Goal: Task Accomplishment & Management: Complete application form

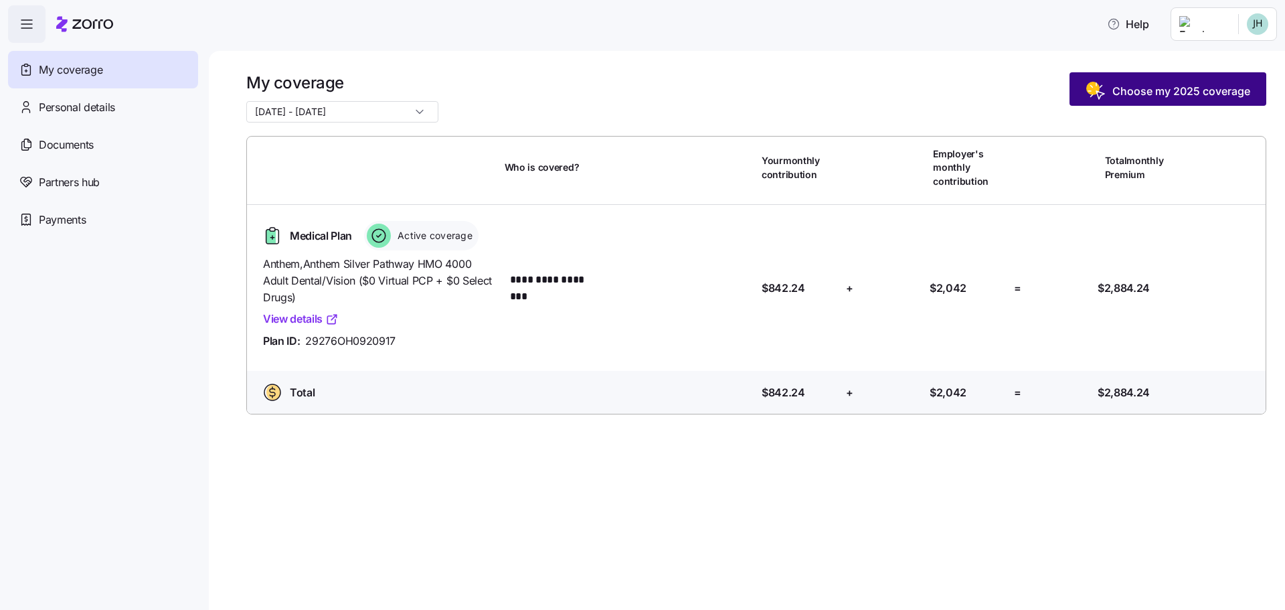
drag, startPoint x: 1136, startPoint y: 81, endPoint x: 1144, endPoint y: 75, distance: 10.0
click at [1144, 76] on button "Choose my 2025 coverage" at bounding box center [1168, 88] width 197 height 33
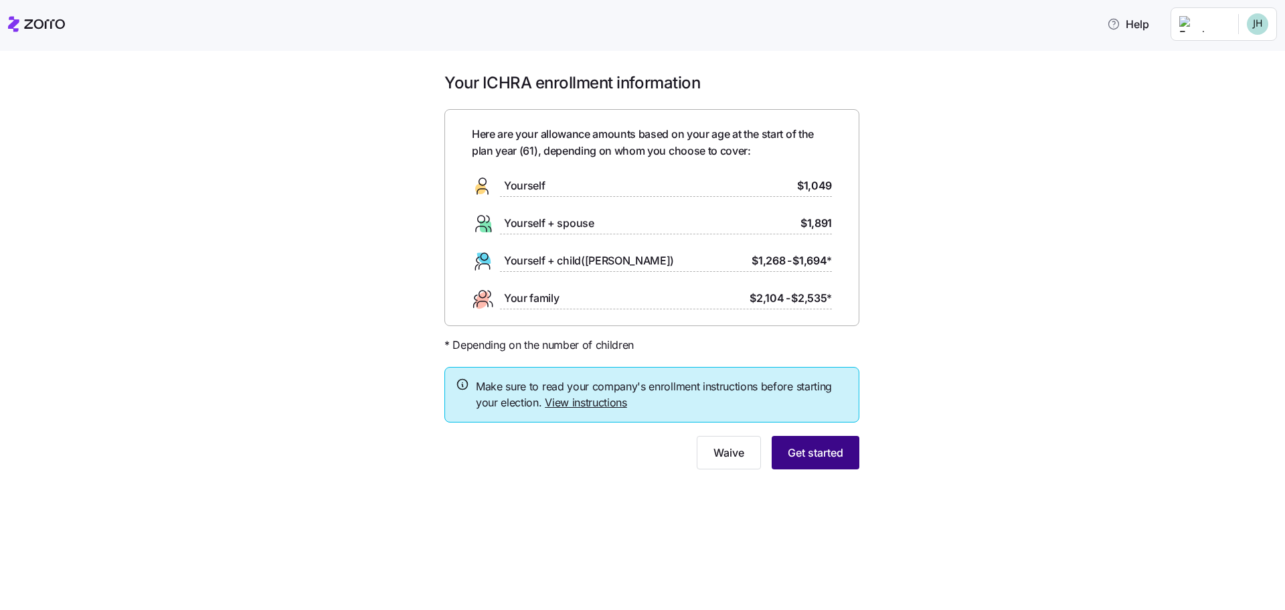
click at [811, 456] on span "Get started" at bounding box center [816, 452] width 56 height 16
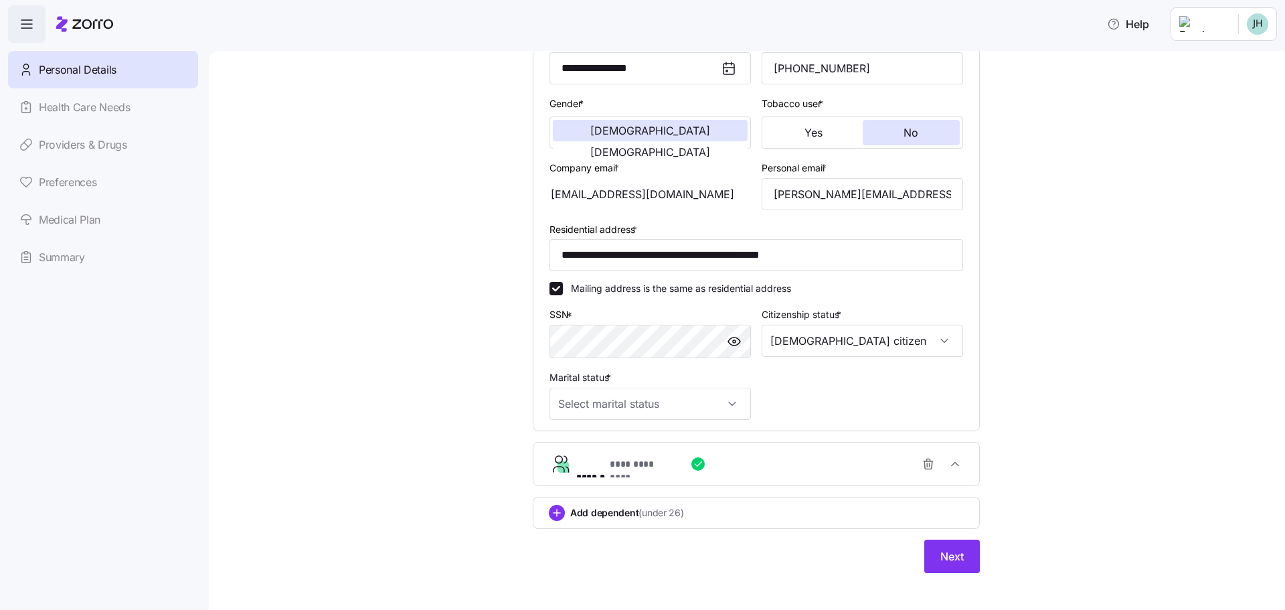
scroll to position [230, 0]
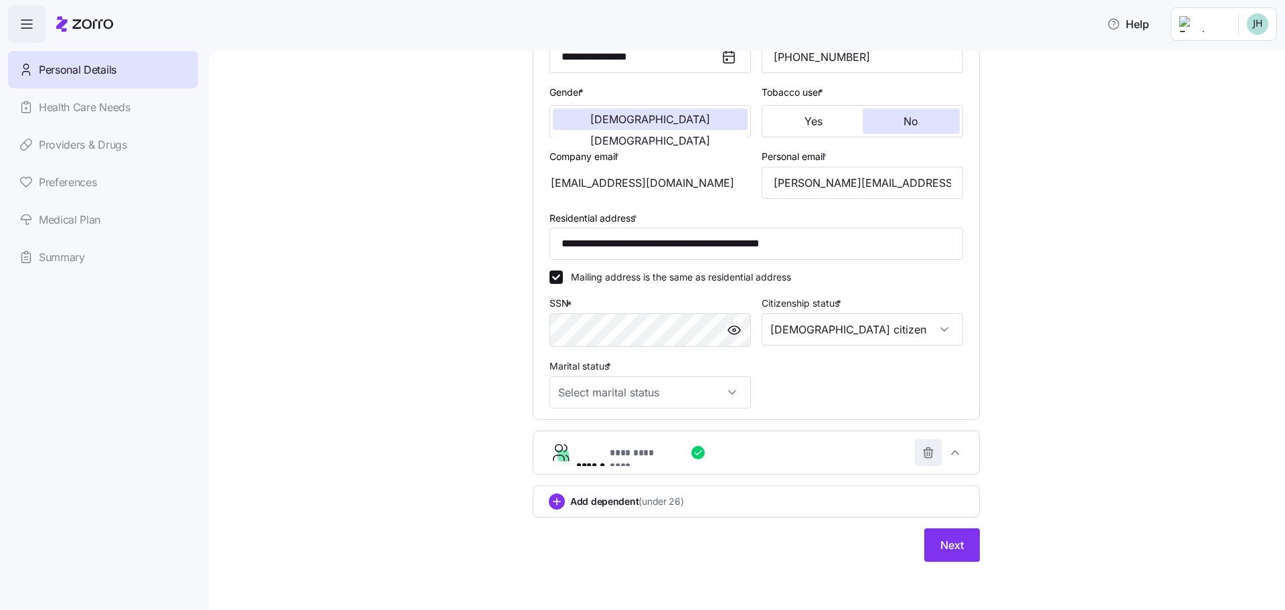
click at [924, 458] on icon "button" at bounding box center [928, 454] width 8 height 8
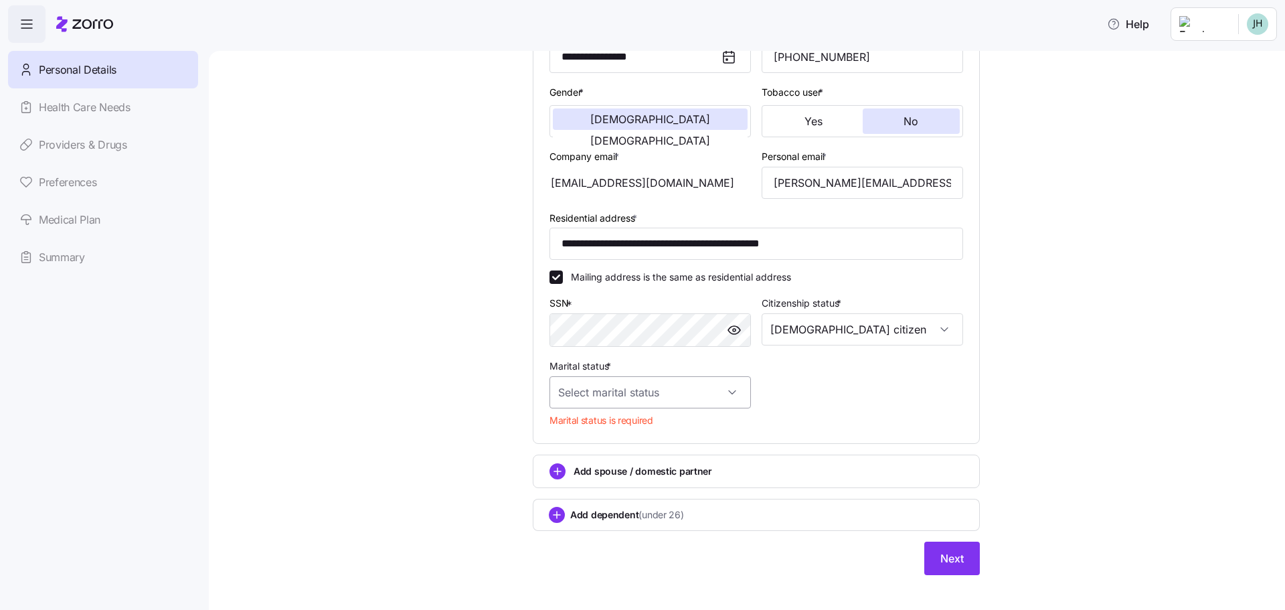
click at [736, 388] on input "Marital status *" at bounding box center [649, 392] width 201 height 32
click at [586, 462] on span "Married" at bounding box center [578, 460] width 34 height 15
type input "Married"
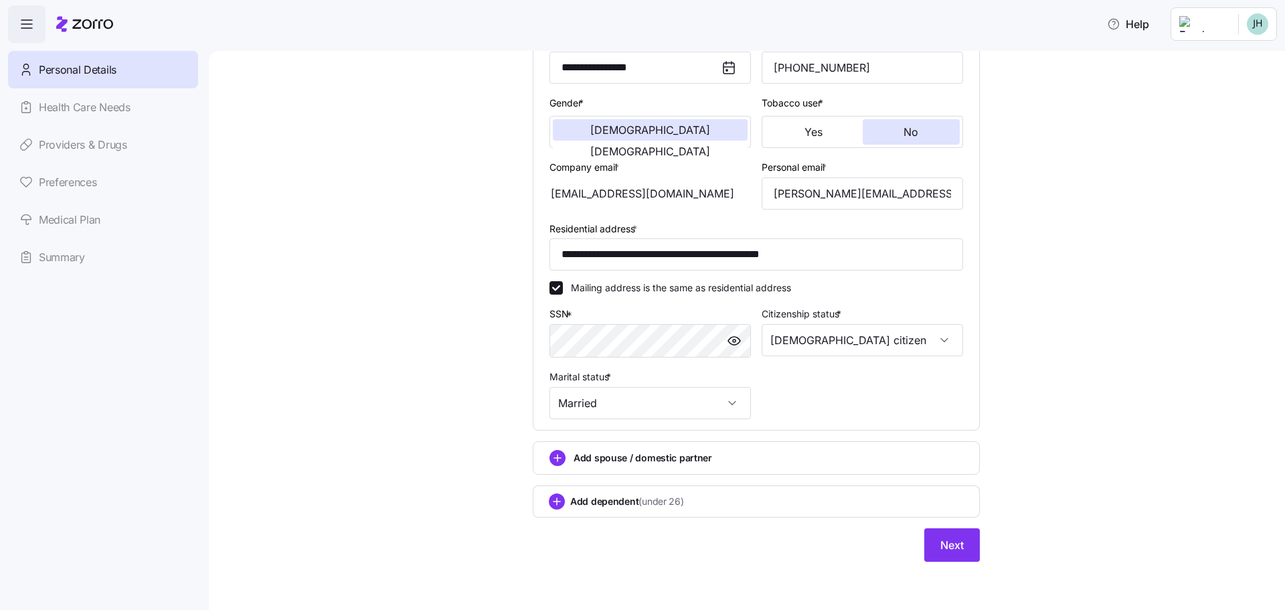
scroll to position [220, 0]
click at [770, 504] on div "Add dependent (under 26)" at bounding box center [756, 501] width 415 height 16
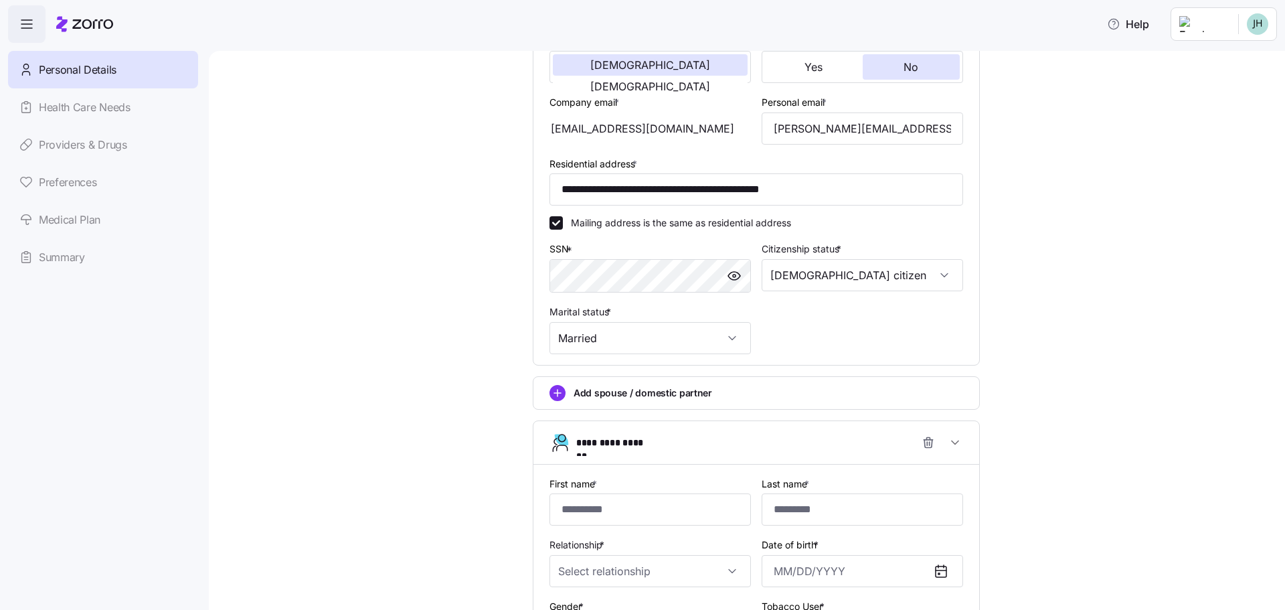
scroll to position [420, 0]
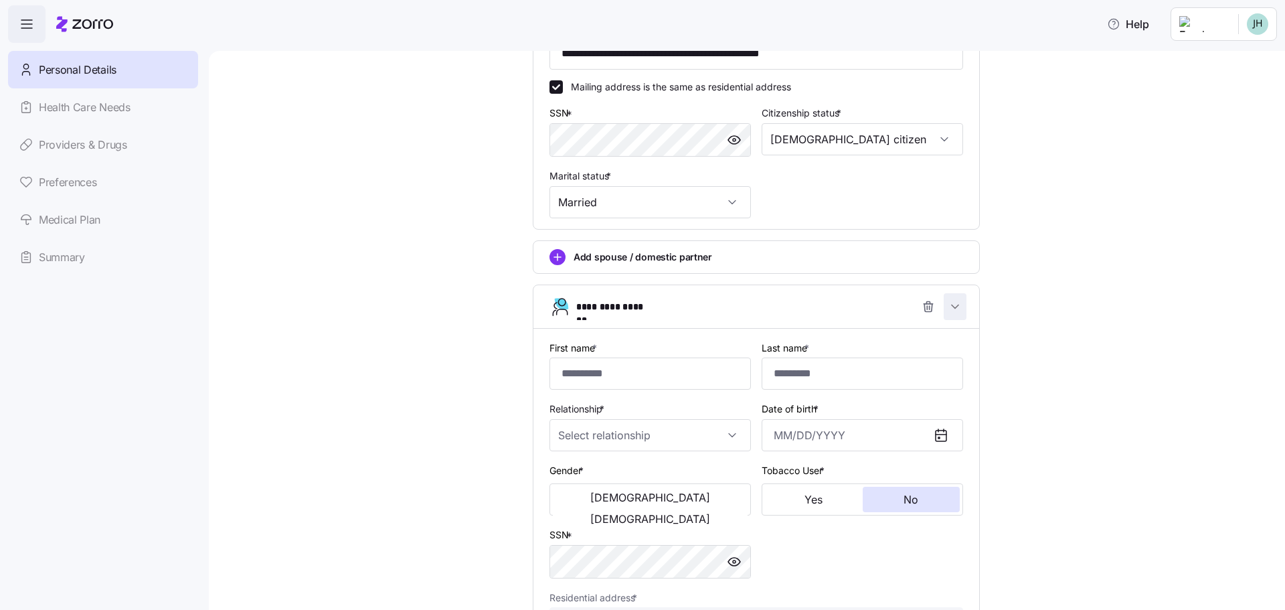
click at [948, 309] on icon "button" at bounding box center [954, 306] width 13 height 13
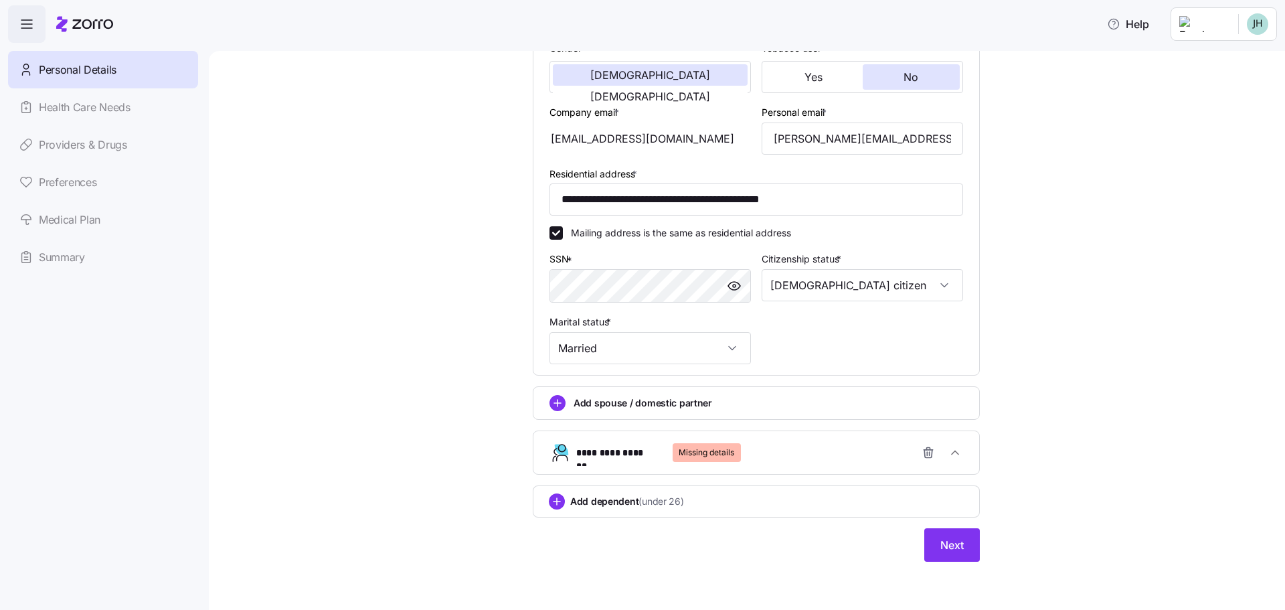
scroll to position [274, 0]
drag, startPoint x: 920, startPoint y: 451, endPoint x: 855, endPoint y: 505, distance: 84.1
click at [924, 450] on icon "button" at bounding box center [928, 454] width 8 height 8
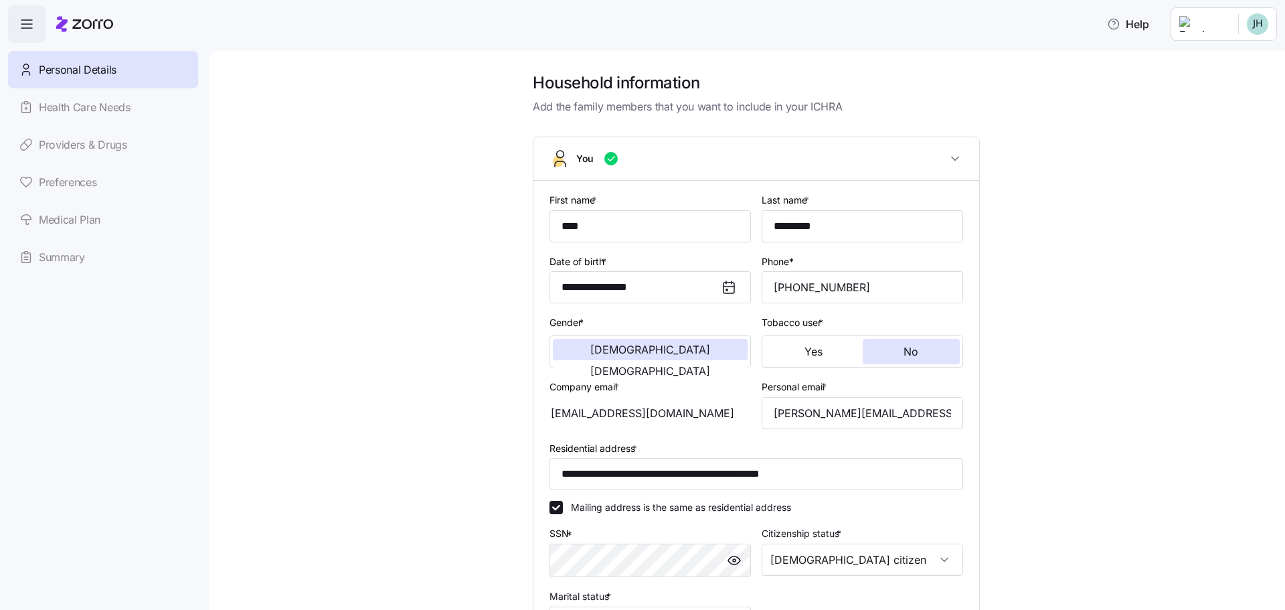
scroll to position [220, 0]
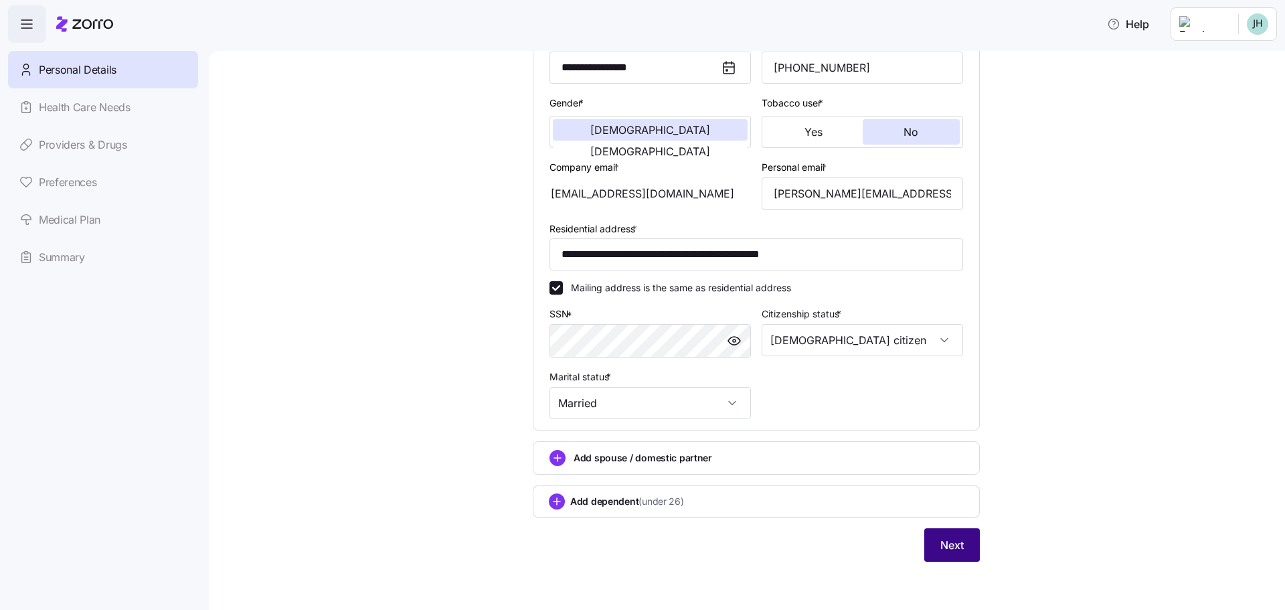
click at [950, 549] on span "Next" at bounding box center [951, 545] width 23 height 16
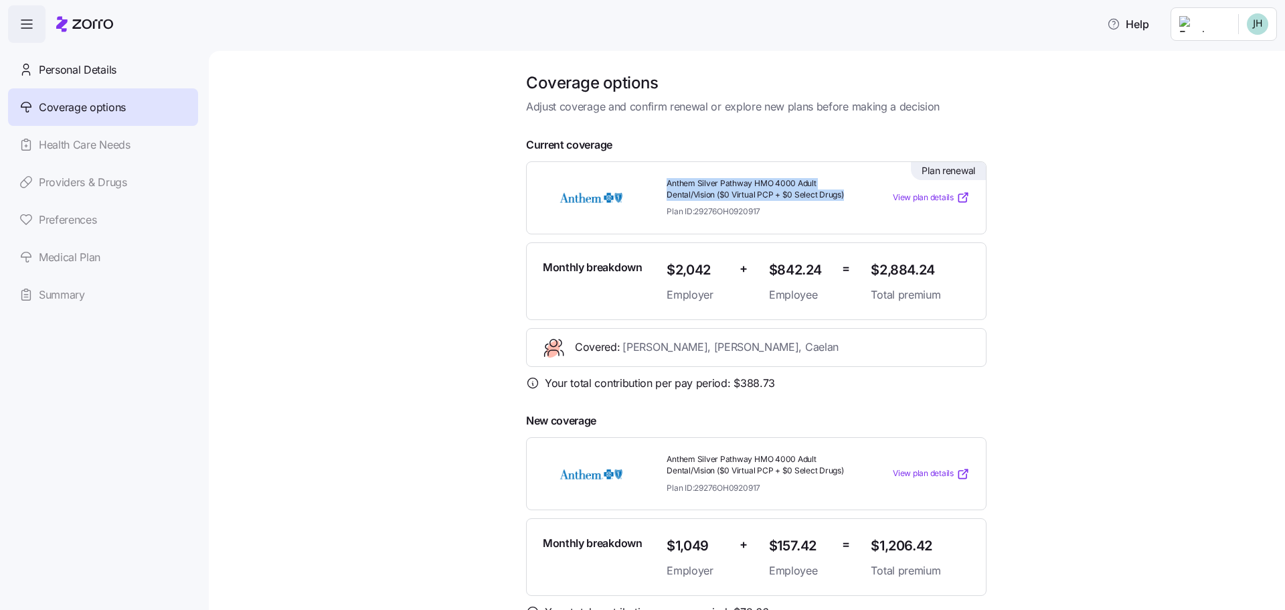
drag, startPoint x: 658, startPoint y: 179, endPoint x: 843, endPoint y: 197, distance: 185.6
click at [843, 197] on div "Anthem Silver Pathway HMO 4000 Adult Dental/Vision ($0 Virtual PCP + $0 Select …" at bounding box center [763, 198] width 204 height 50
copy span "Anthem Silver Pathway HMO 4000 Adult Dental/Vision ($0 Virtual PCP + $0 Select …"
click at [915, 199] on span "View plan details" at bounding box center [923, 197] width 61 height 13
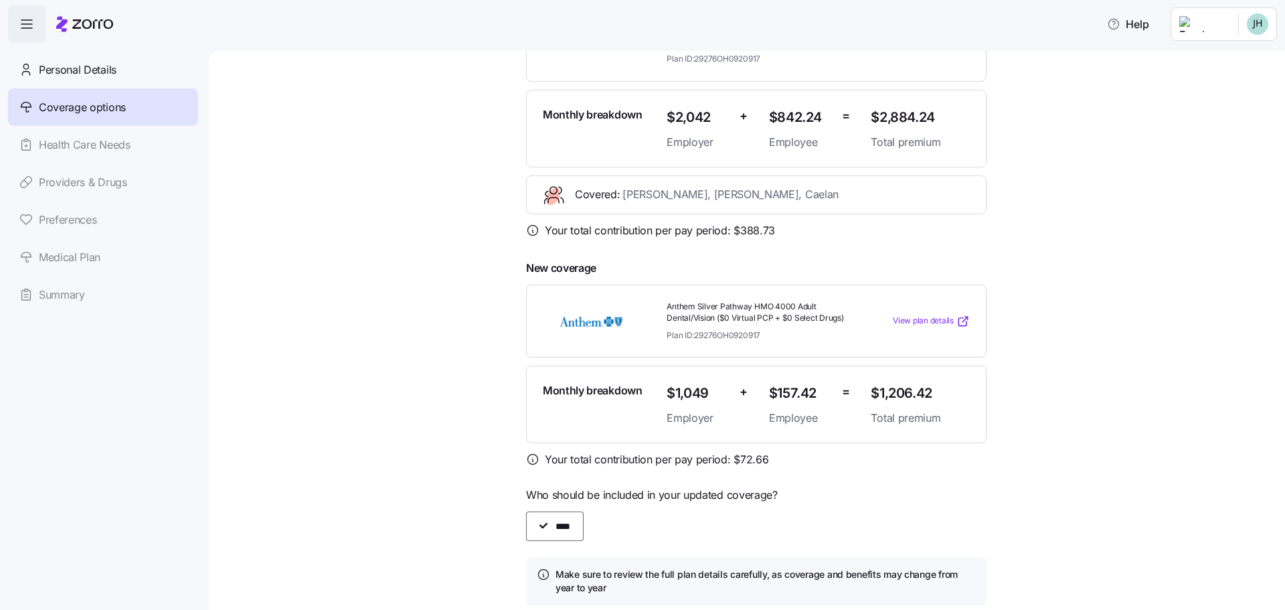
scroll to position [238, 0]
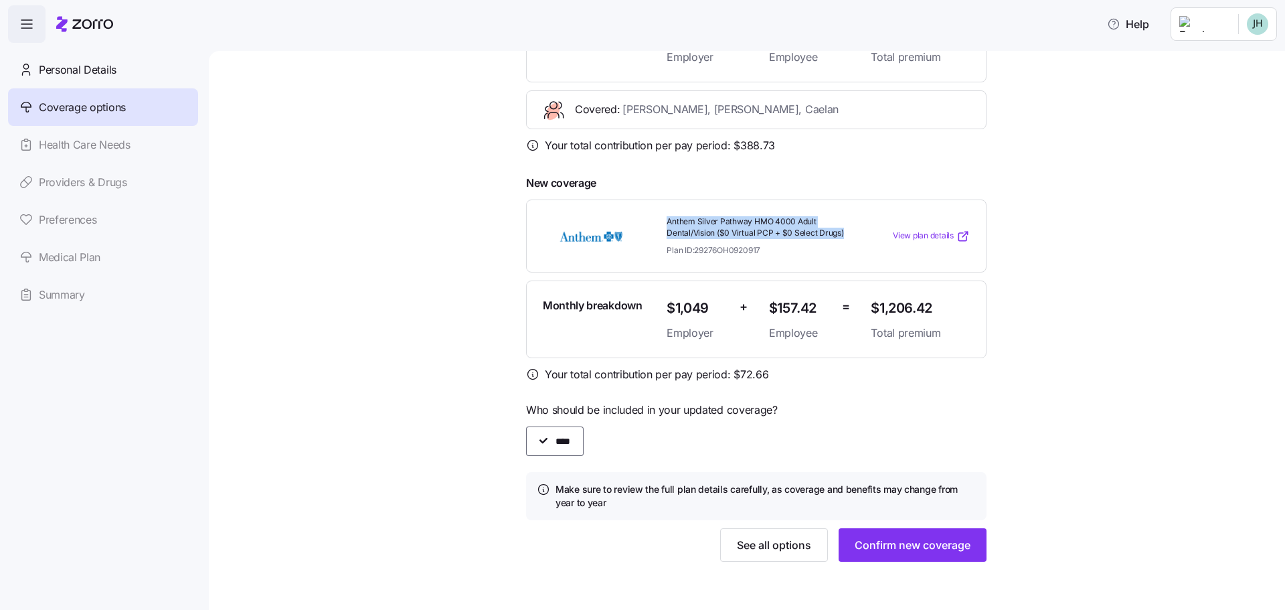
drag, startPoint x: 853, startPoint y: 236, endPoint x: 657, endPoint y: 223, distance: 197.2
click at [661, 223] on div "Anthem Silver Pathway HMO 4000 Adult Dental/Vision ($0 Virtual PCP + $0 Select …" at bounding box center [763, 236] width 204 height 50
copy span "Anthem Silver Pathway HMO 4000 Adult Dental/Vision ($0 Virtual PCP + $0 Select …"
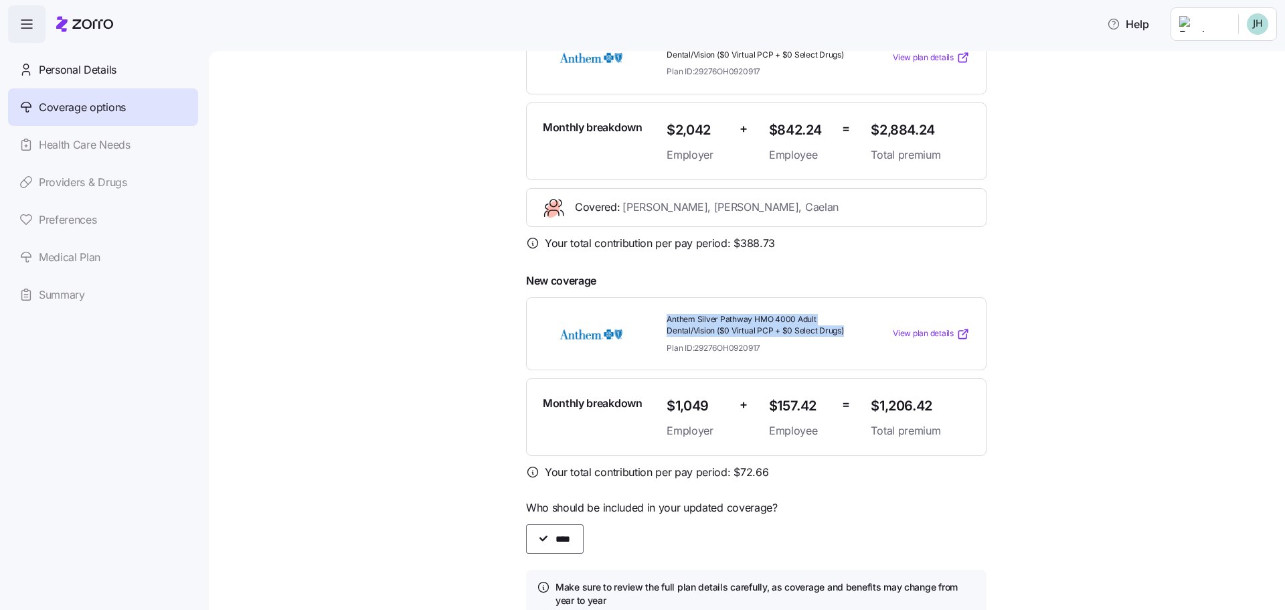
scroll to position [201, 0]
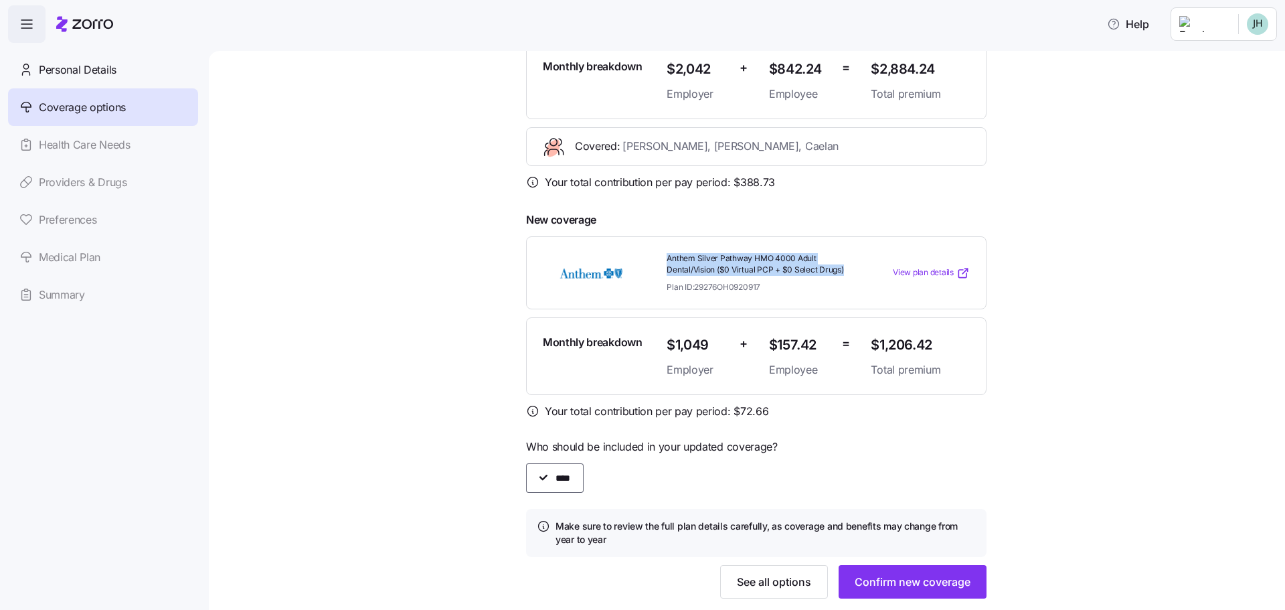
drag, startPoint x: 427, startPoint y: 180, endPoint x: 448, endPoint y: 188, distance: 22.9
click at [427, 180] on div "Coverage options Adjust coverage and confirm renewal or explore new plans befor…" at bounding box center [756, 242] width 1020 height 743
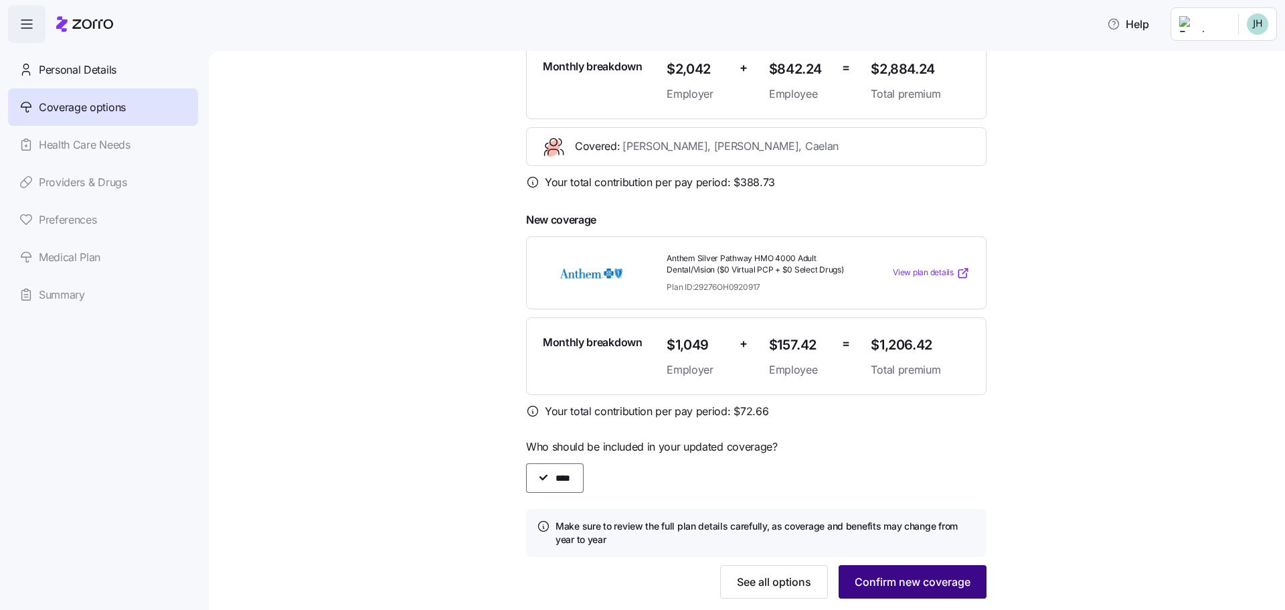
click at [946, 576] on span "Confirm new coverage" at bounding box center [913, 582] width 116 height 16
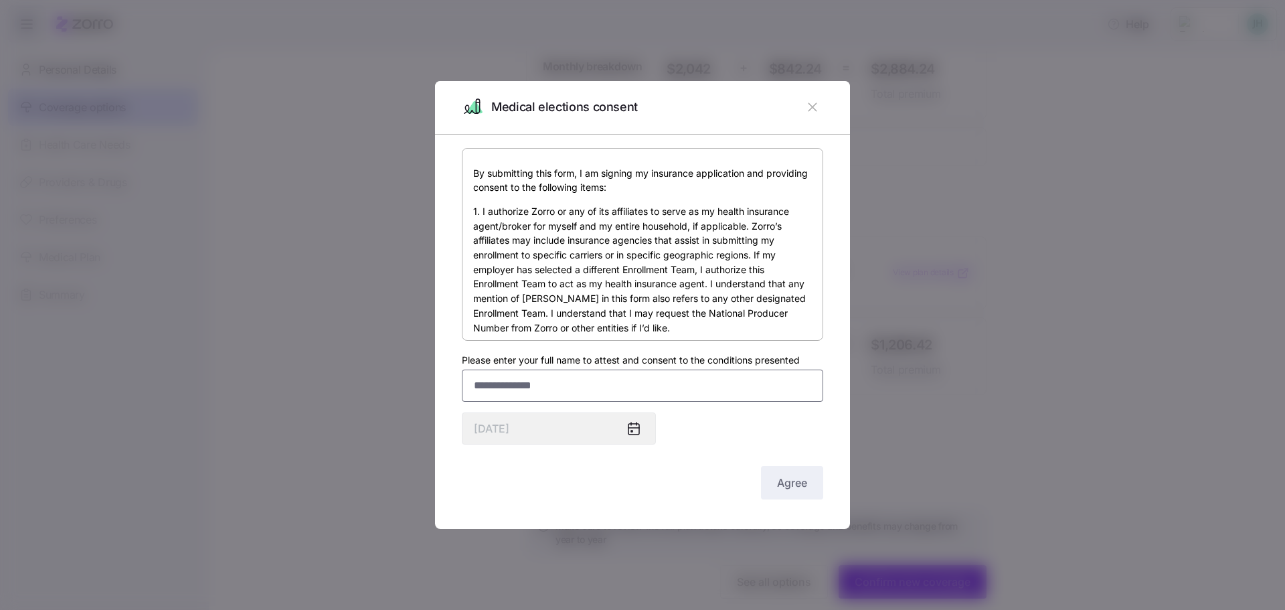
click at [531, 388] on input "Please enter your full name to attest and consent to the conditions presented" at bounding box center [642, 385] width 361 height 32
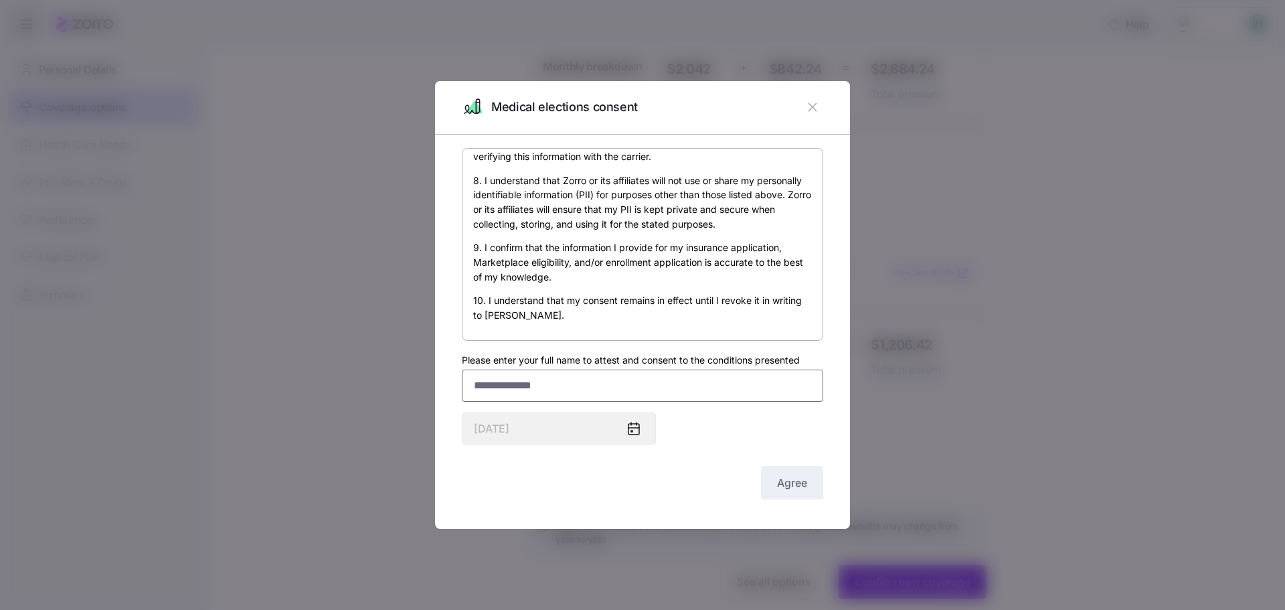
click at [649, 378] on input "Please enter your full name to attest and consent to the conditions presented" at bounding box center [642, 385] width 361 height 32
drag, startPoint x: 526, startPoint y: 408, endPoint x: 539, endPoint y: 379, distance: 31.5
click at [527, 408] on div "By submitting this form, I am signing my insurance application and providing co…" at bounding box center [642, 325] width 361 height 355
click at [539, 379] on input "****" at bounding box center [642, 385] width 361 height 32
drag, startPoint x: 429, startPoint y: 386, endPoint x: 695, endPoint y: 438, distance: 271.4
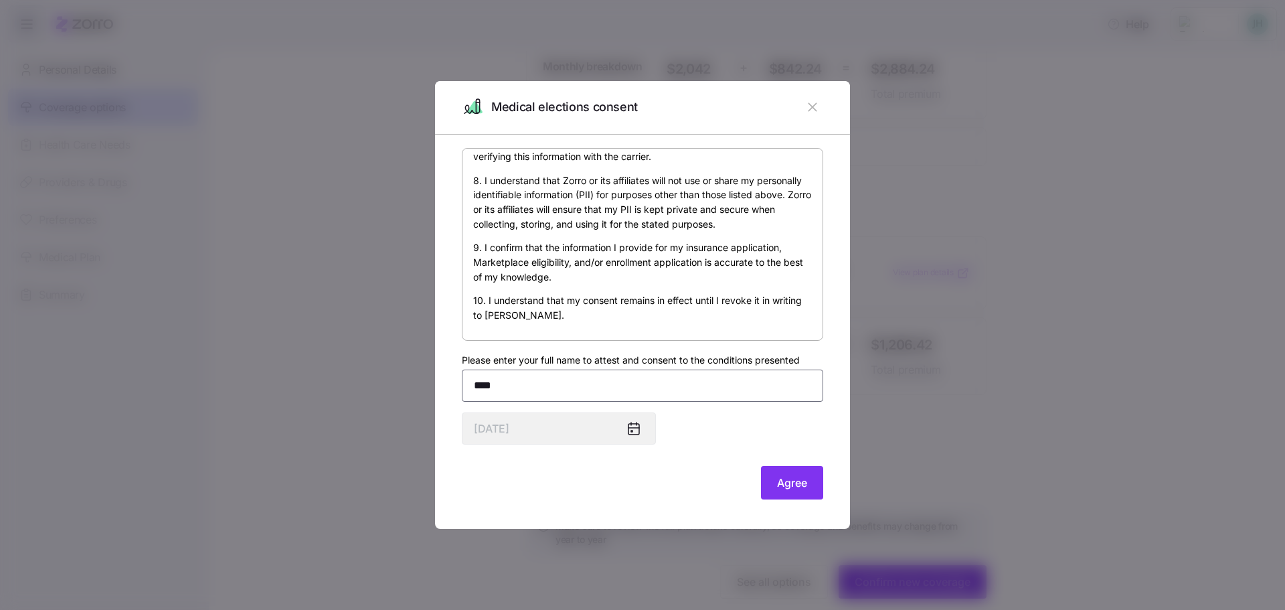
click at [390, 602] on div "Medical elections consent By submitting this form, I am signing my insurance ap…" at bounding box center [642, 602] width 1285 height 0
paste input "**********"
type input "**********"
click at [676, 484] on div "Agree" at bounding box center [642, 482] width 361 height 33
click at [785, 497] on button "Agree" at bounding box center [792, 482] width 62 height 33
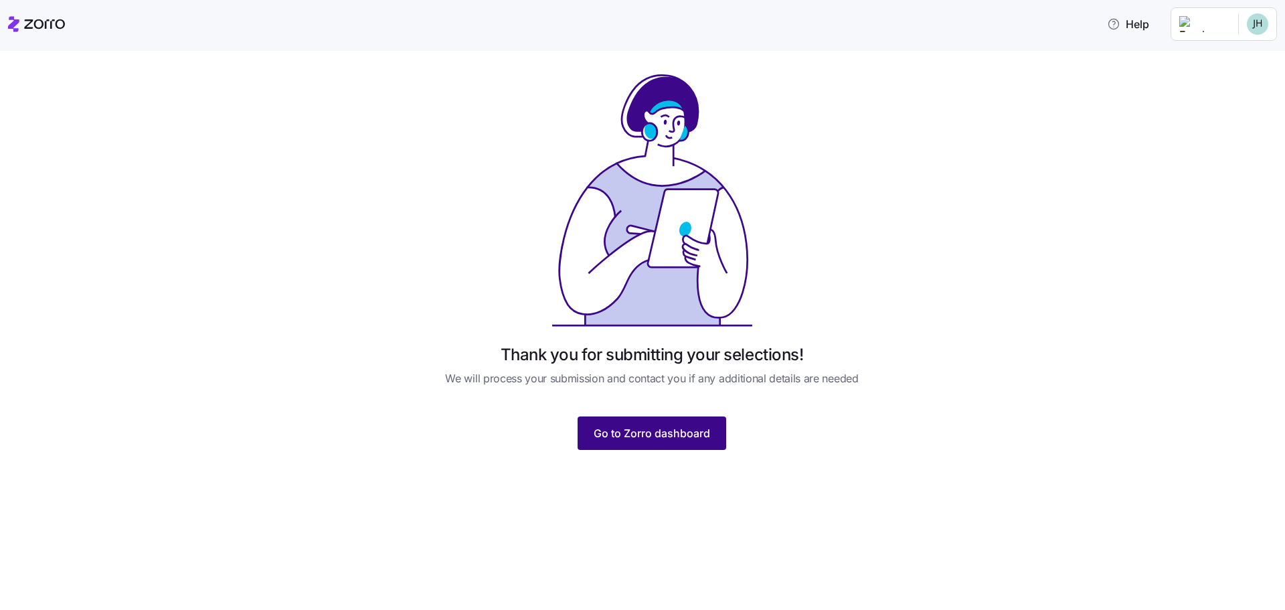
click at [661, 436] on span "Go to Zorro dashboard" at bounding box center [652, 433] width 116 height 16
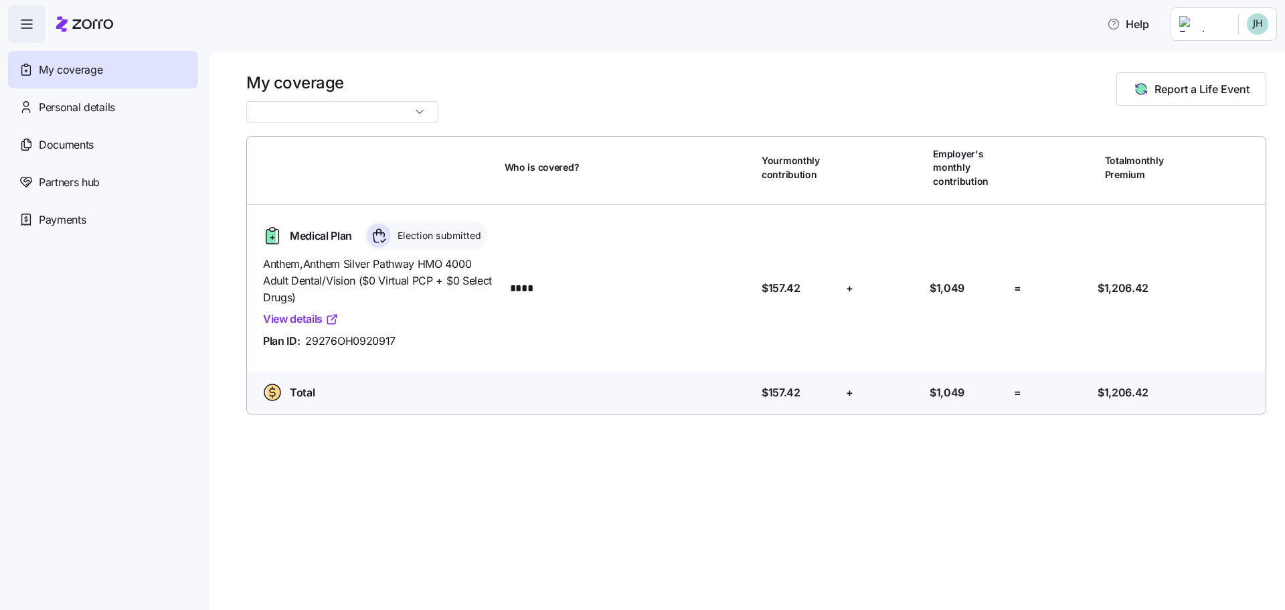
type input "09/01/2025 - 12/31/2025"
click at [1254, 27] on html "Help My coverage Personal details Documents Partners hub Payments My coverage 0…" at bounding box center [642, 301] width 1285 height 602
click at [1223, 84] on div "Log out" at bounding box center [1222, 81] width 52 height 15
